Goal: Task Accomplishment & Management: Use online tool/utility

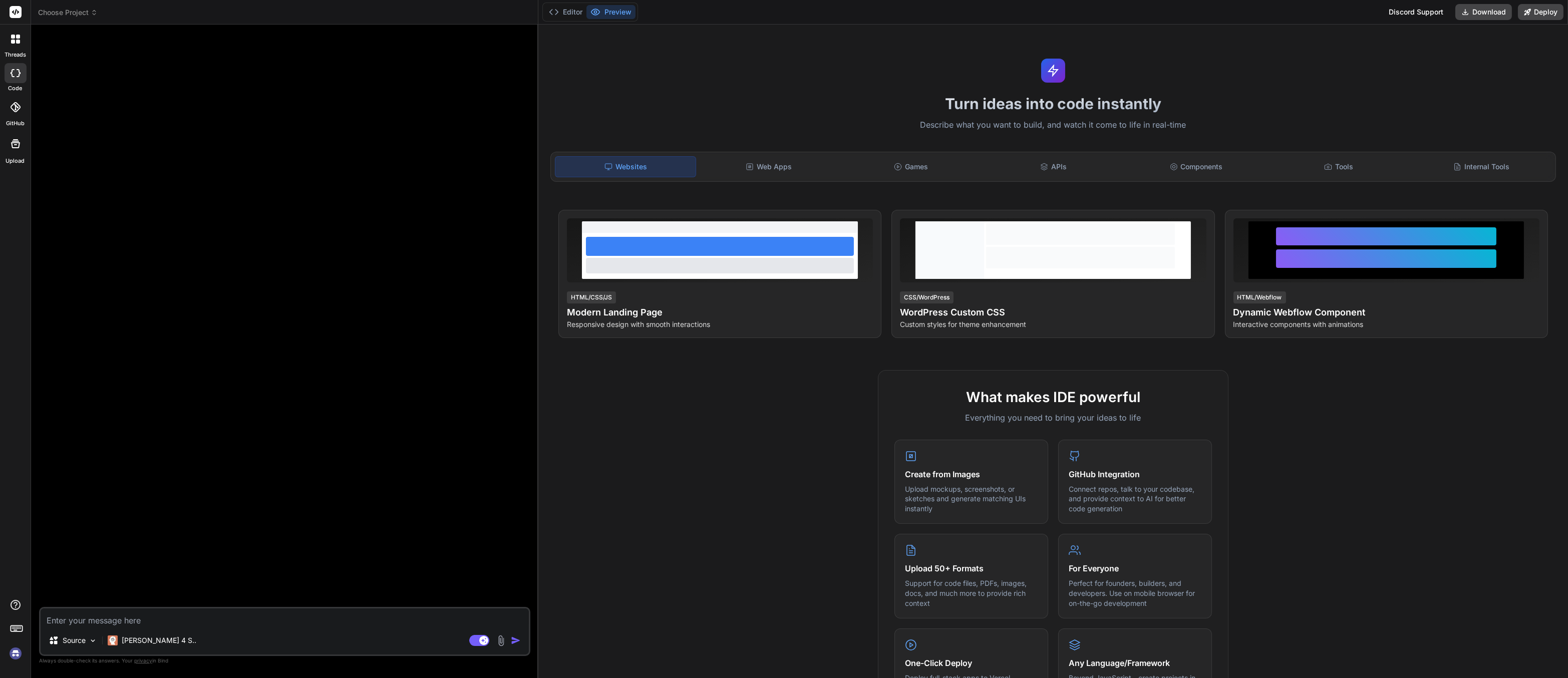
click at [285, 233] on div at bounding box center [285, 320] width 489 height 575
click at [14, 30] on div at bounding box center [15, 39] width 21 height 21
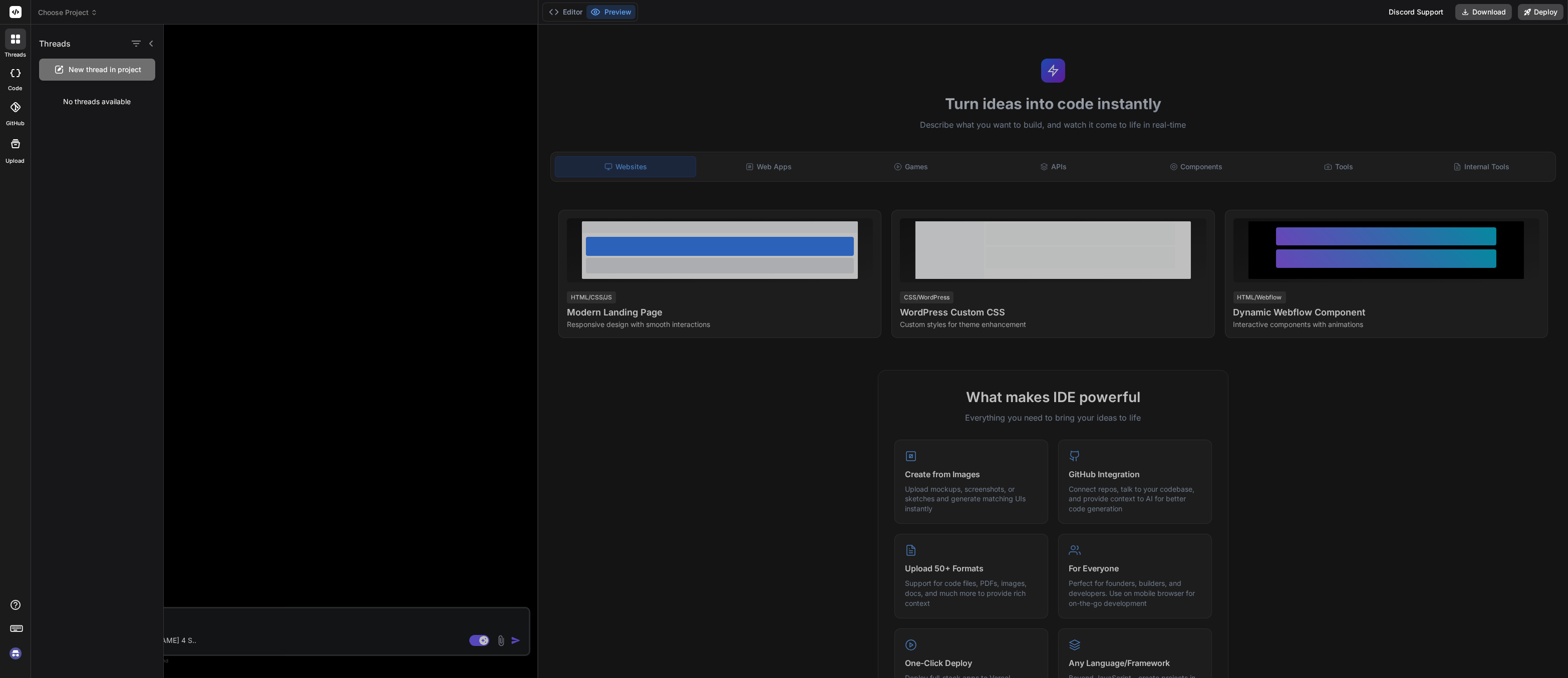
click at [10, 68] on div at bounding box center [15, 73] width 22 height 20
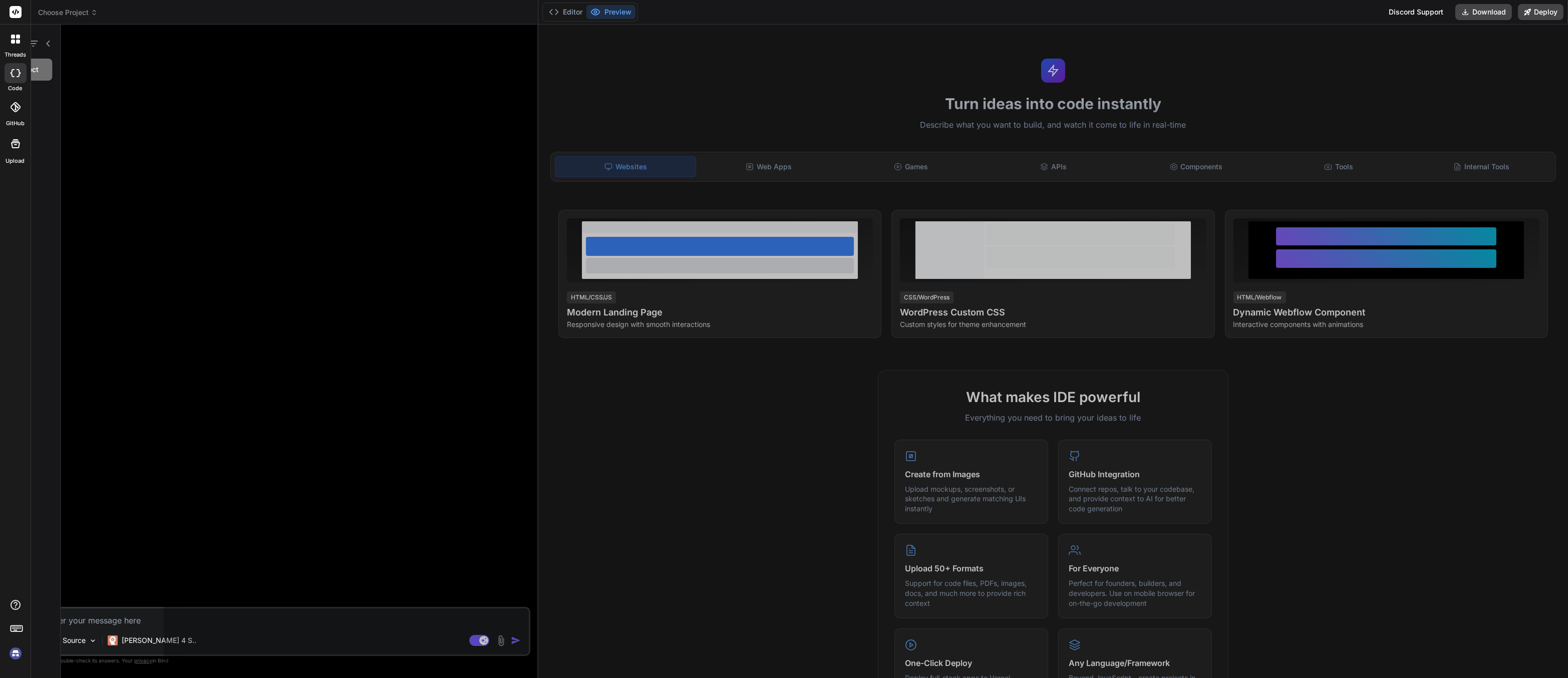
type textarea "x"
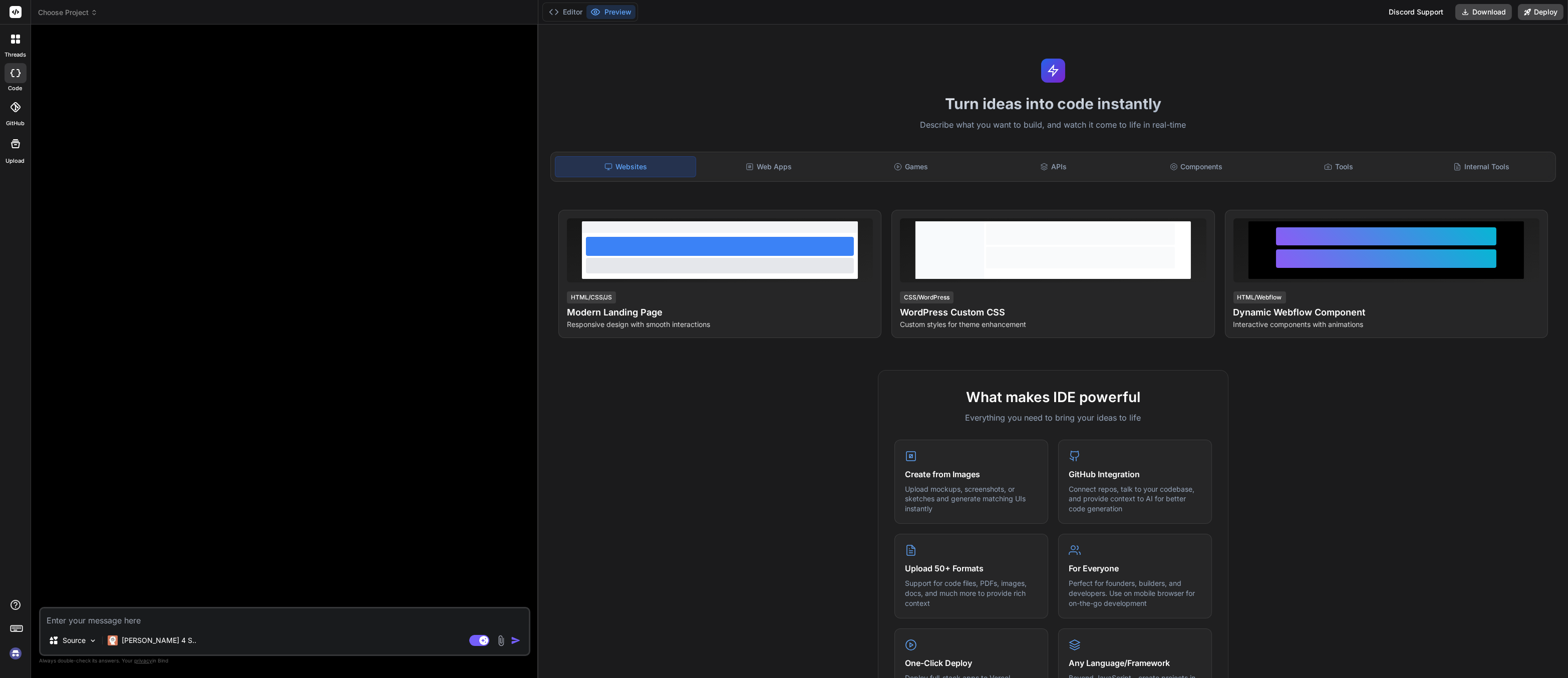
click at [55, 16] on span "Choose Project" at bounding box center [68, 12] width 60 height 10
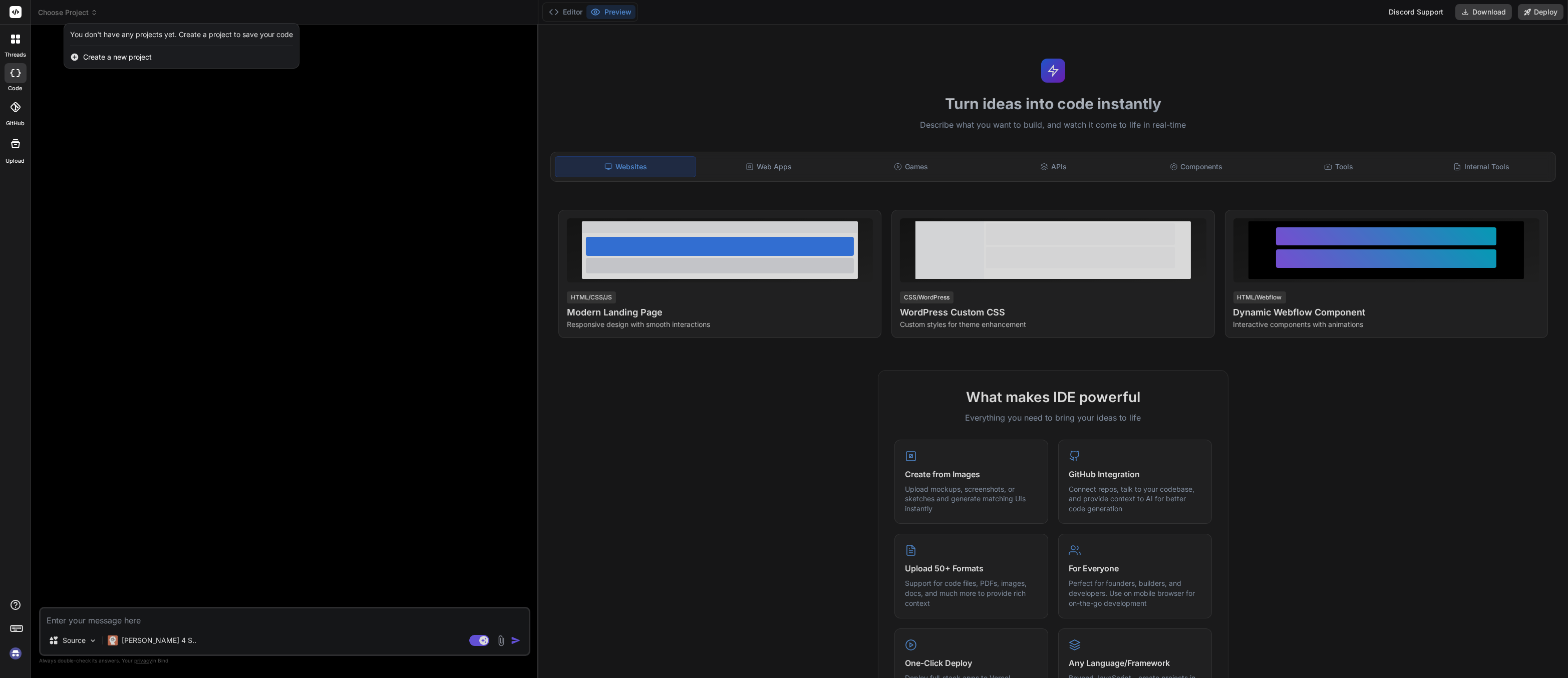
click at [63, 11] on div at bounding box center [784, 339] width 1568 height 678
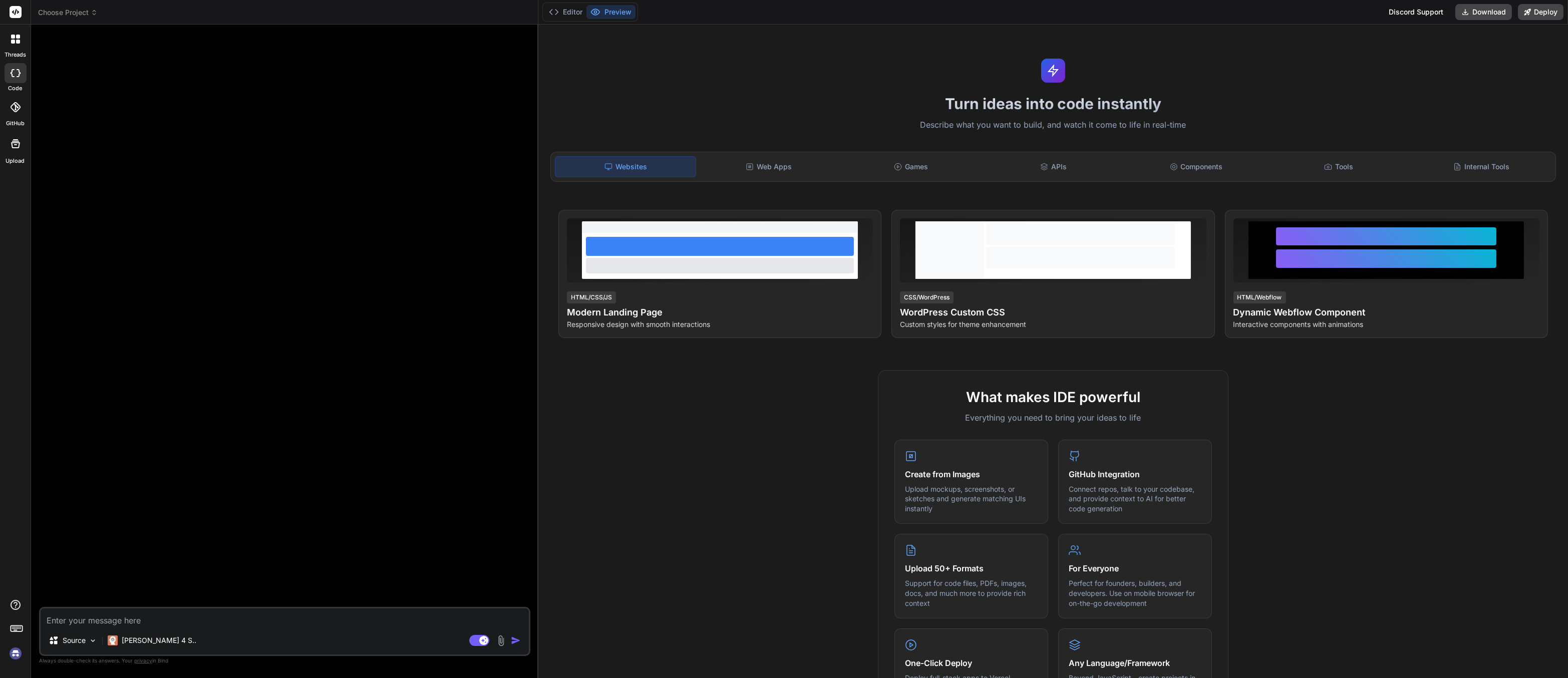
click at [15, 656] on img at bounding box center [16, 654] width 17 height 17
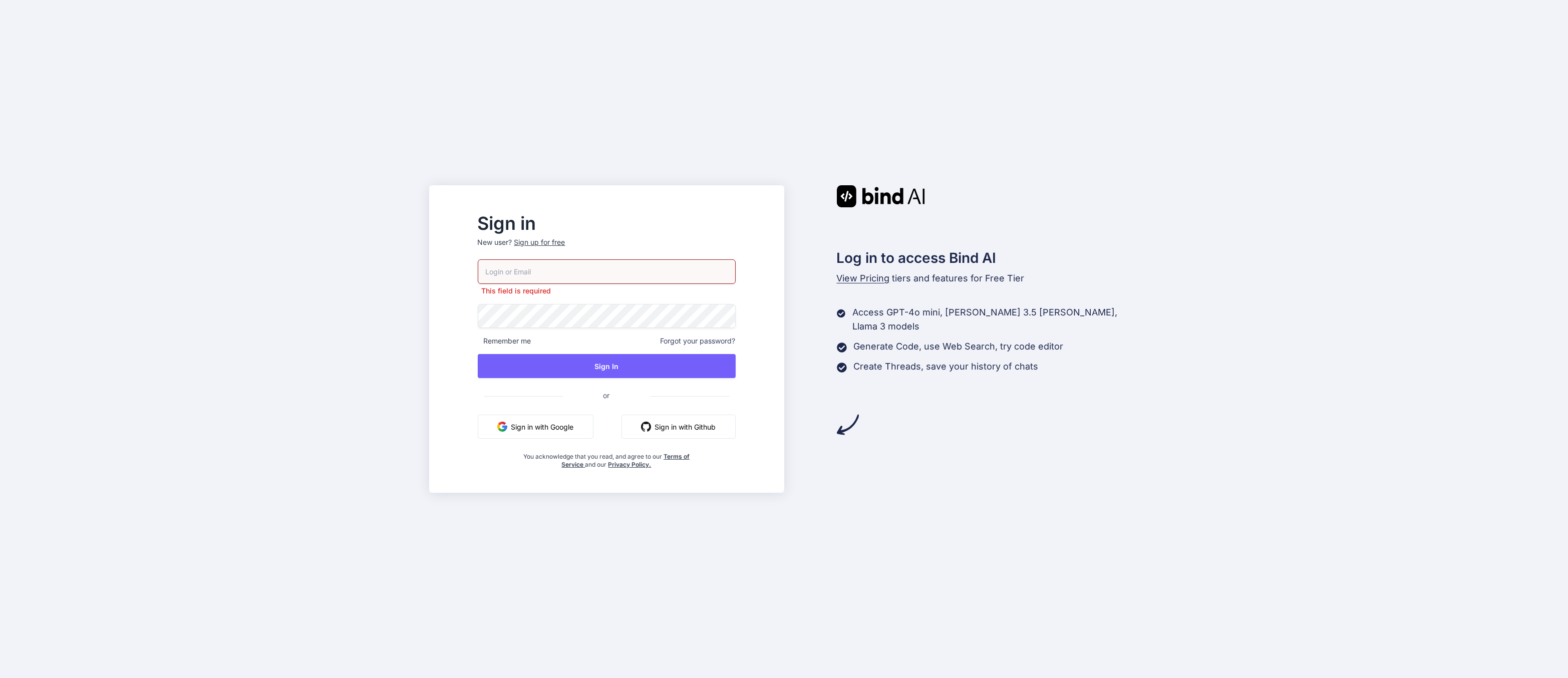
click at [142, 347] on div "Sign in New user? Sign up for free This field is required Remember me Forgot yo…" at bounding box center [784, 339] width 1568 height 678
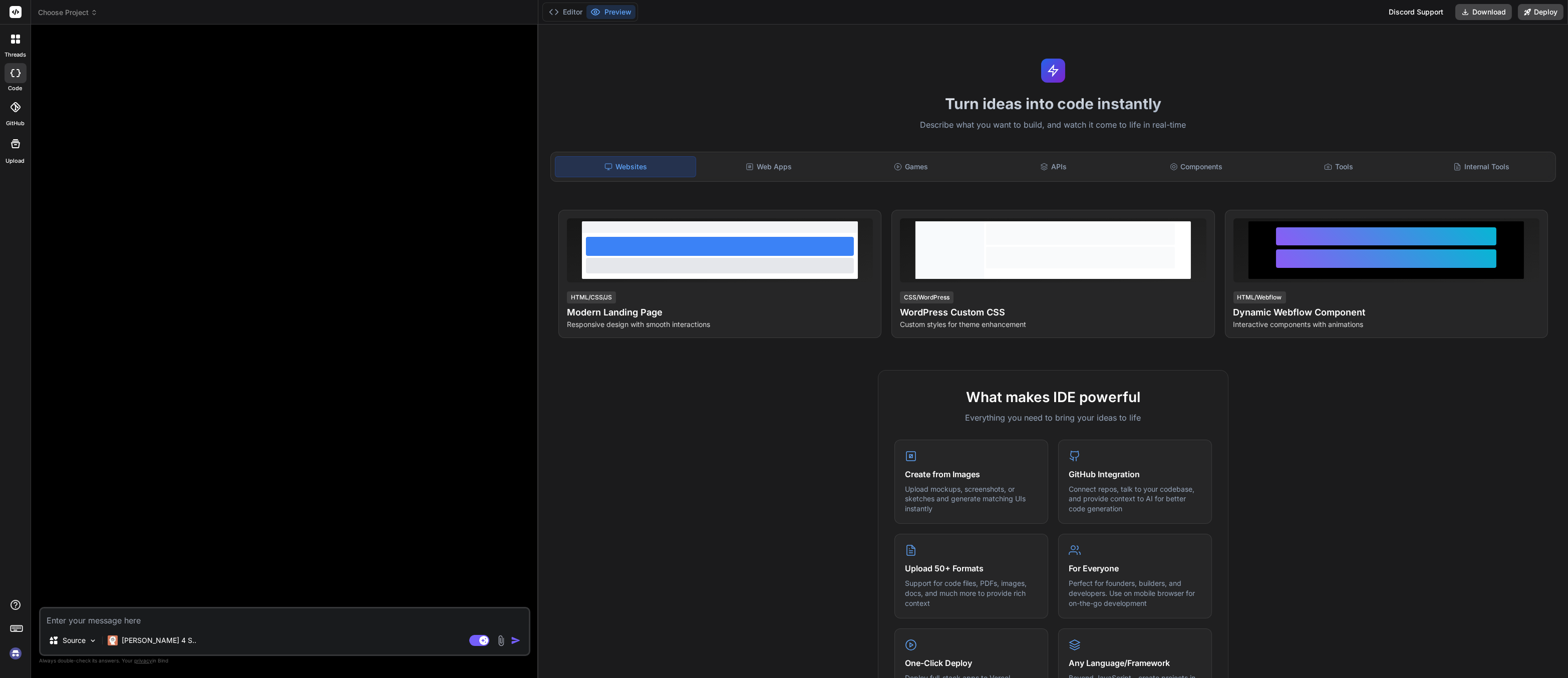
click at [1299, 428] on div "What makes IDE powerful Everything you need to bring your ideas to life Create …" at bounding box center [1053, 659] width 1018 height 579
